Goal: Task Accomplishment & Management: Manage account settings

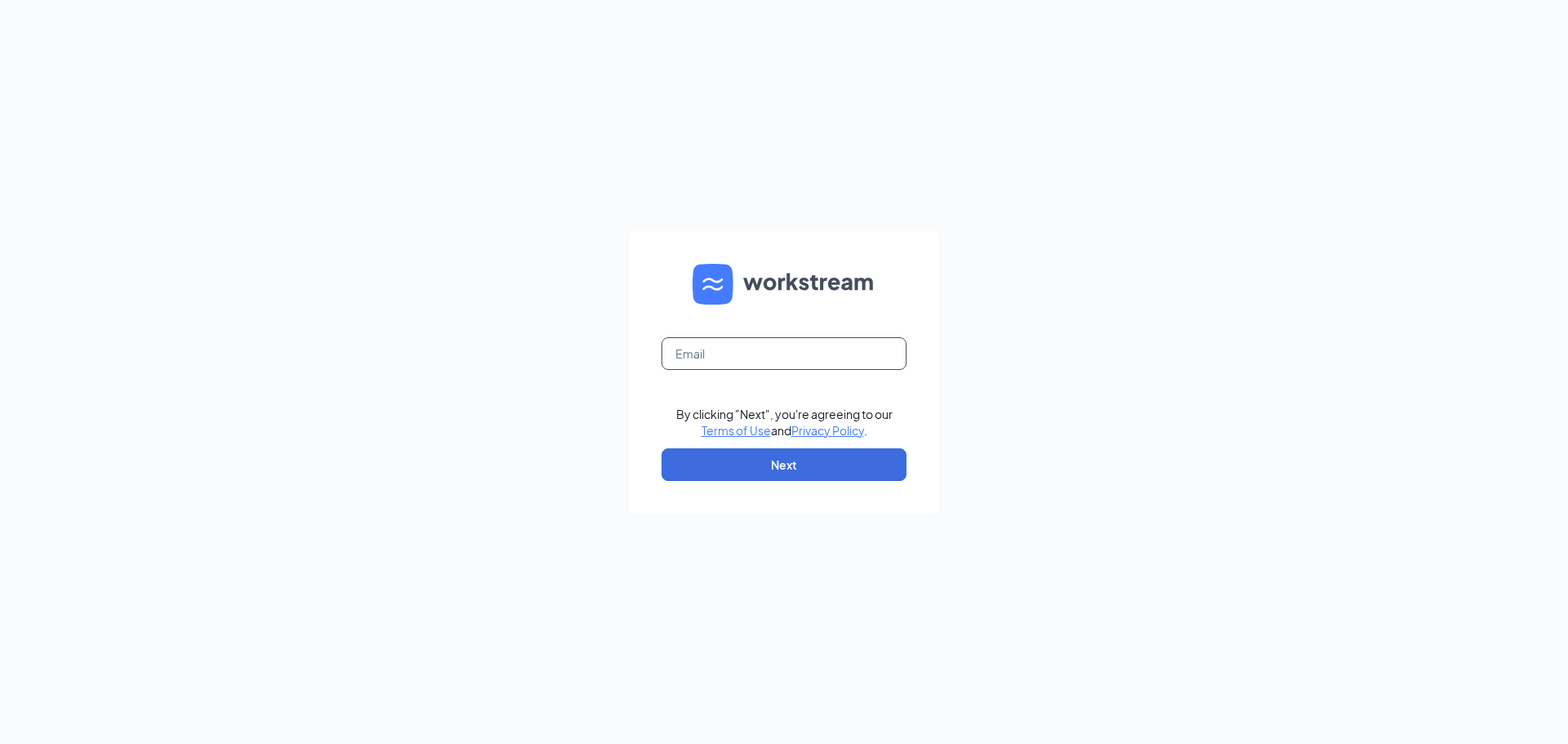
click at [793, 343] on input "text" at bounding box center [784, 353] width 245 height 32
type input "[EMAIL_ADDRESS][DOMAIN_NAME]"
click at [787, 465] on button "Next" at bounding box center [784, 464] width 245 height 32
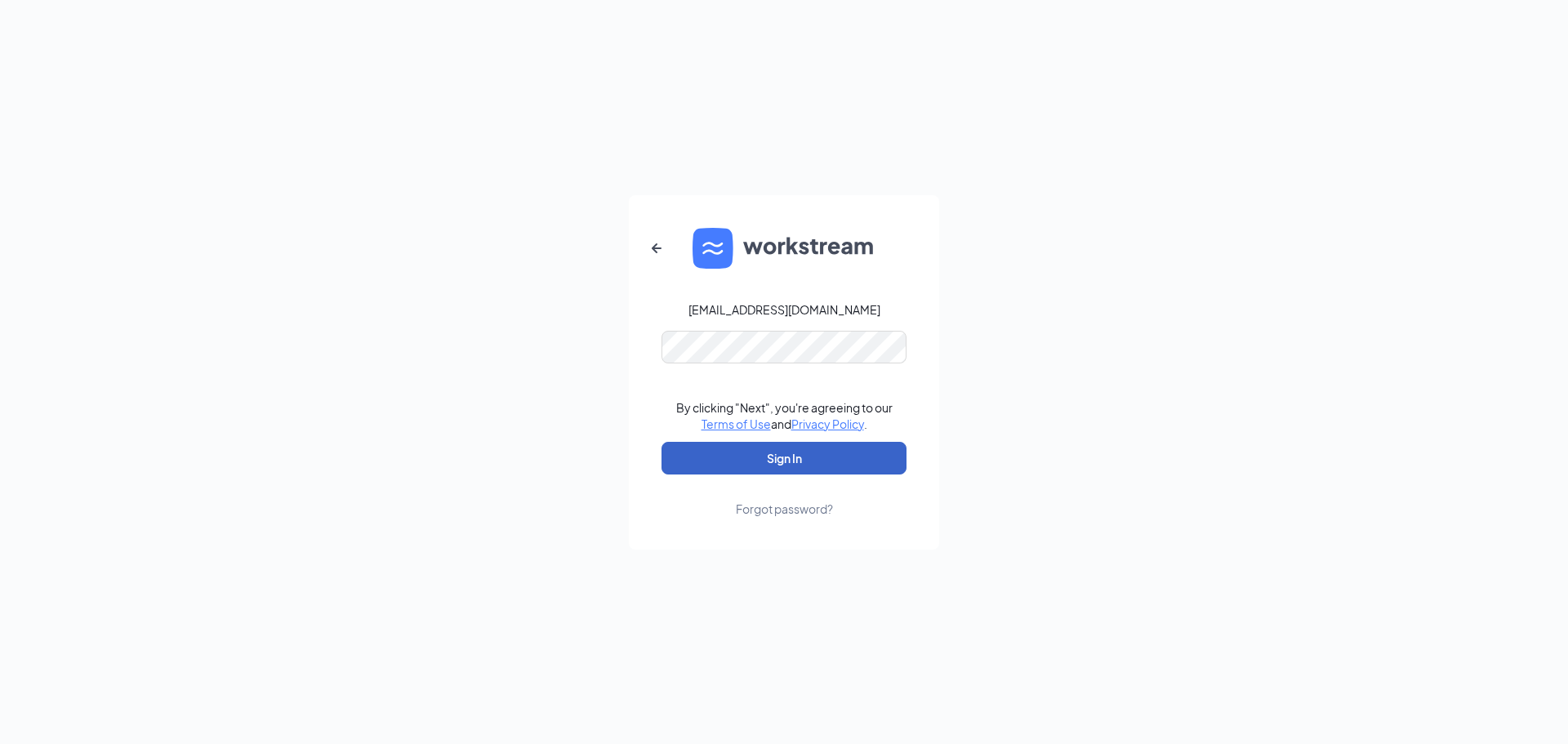
click at [843, 463] on button "Sign In" at bounding box center [784, 457] width 245 height 32
click at [582, 371] on div "[EMAIL_ADDRESS][DOMAIN_NAME] Credential mismatches. By clicking "Next", you're …" at bounding box center [784, 372] width 1568 height 744
click at [795, 467] on button "Sign In" at bounding box center [784, 457] width 245 height 32
click at [459, 360] on div "[EMAIL_ADDRESS][DOMAIN_NAME] Credential mismatches. By clicking "Next", you're …" at bounding box center [784, 372] width 1568 height 744
click at [804, 512] on div "Forgot password?" at bounding box center [784, 509] width 97 height 17
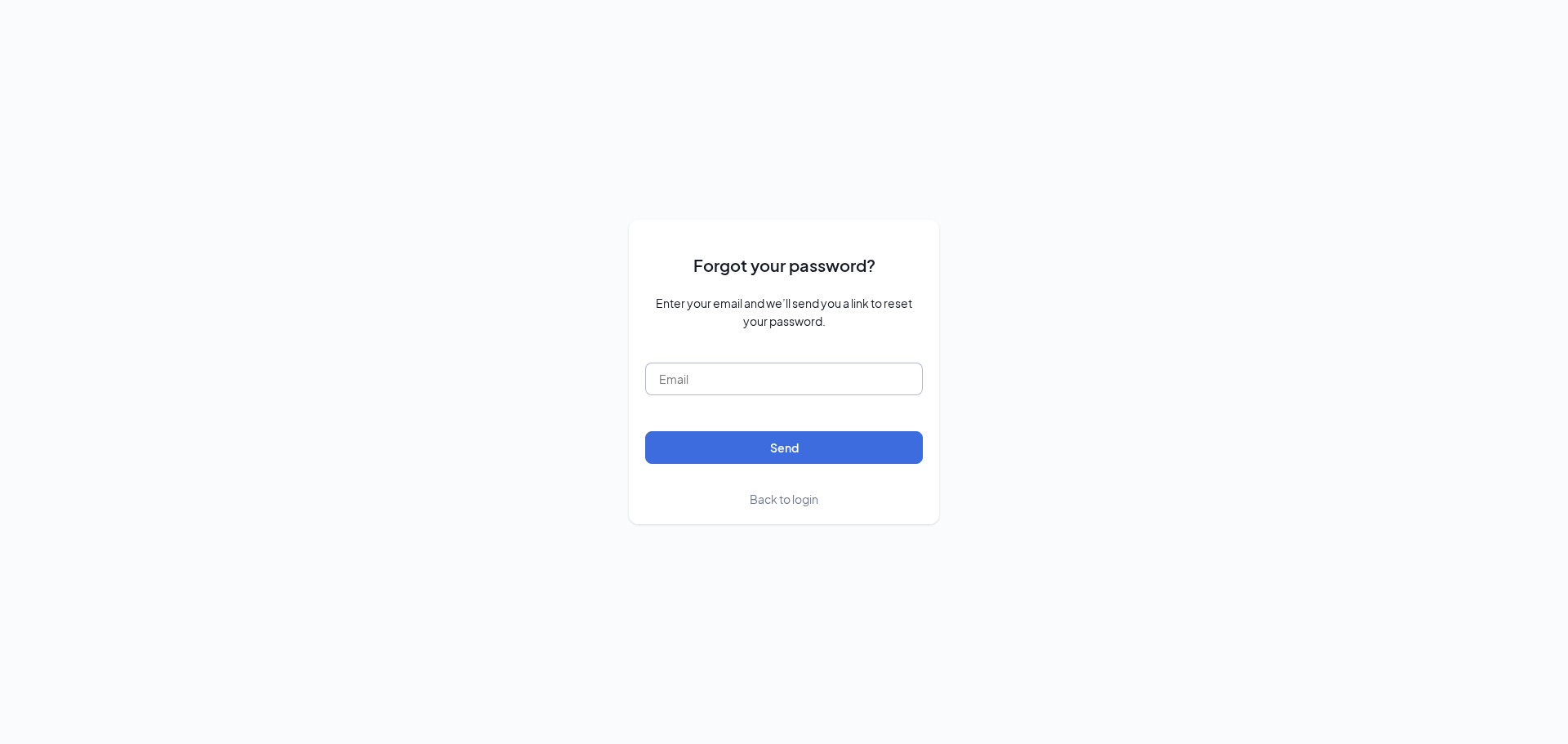
click at [679, 385] on input "text" at bounding box center [784, 378] width 278 height 32
type input "[EMAIL_ADDRESS][DOMAIN_NAME]"
click at [860, 440] on button "Send" at bounding box center [784, 447] width 278 height 32
click at [789, 497] on span "Back to login" at bounding box center [784, 499] width 68 height 15
